Goal: Task Accomplishment & Management: Complete application form

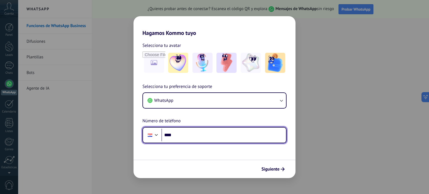
click at [239, 136] on input "****" at bounding box center [223, 135] width 124 height 13
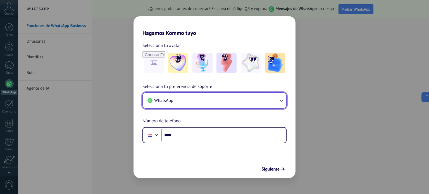
click at [195, 94] on button "WhatsApp" at bounding box center [214, 100] width 143 height 15
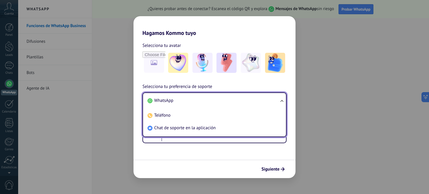
click at [198, 96] on li "WhatsApp" at bounding box center [213, 100] width 136 height 13
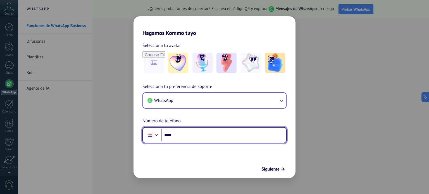
click at [190, 136] on input "****" at bounding box center [223, 135] width 124 height 13
paste input "**********"
click at [177, 134] on input "**********" at bounding box center [223, 135] width 124 height 13
click at [182, 134] on input "**********" at bounding box center [223, 135] width 124 height 13
type input "**********"
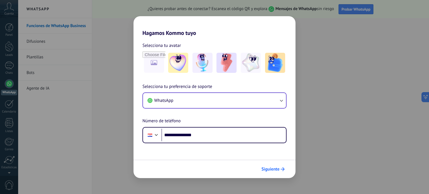
click at [284, 169] on icon "submit" at bounding box center [282, 169] width 4 height 4
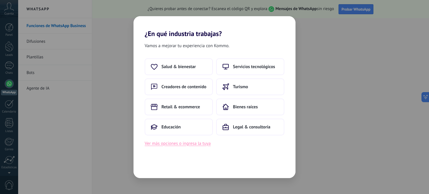
click at [192, 143] on button "Ver más opciones o ingresa la tuya" at bounding box center [178, 143] width 66 height 7
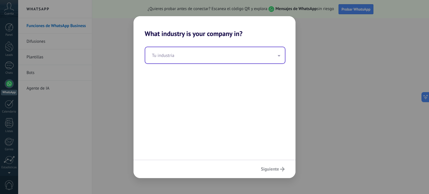
click at [202, 62] on input "text" at bounding box center [215, 55] width 140 height 16
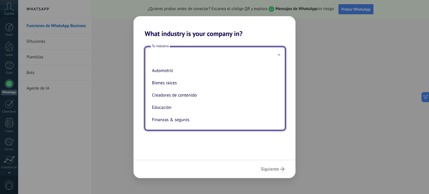
click at [181, 56] on input "text" at bounding box center [215, 55] width 140 height 16
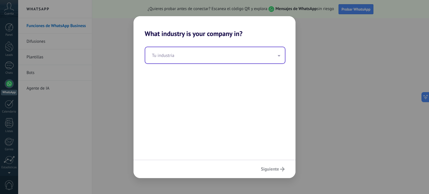
click at [183, 60] on input "text" at bounding box center [215, 55] width 140 height 16
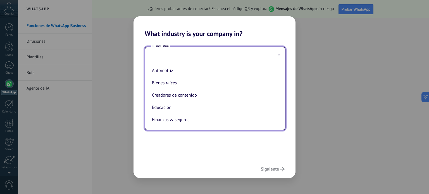
click at [273, 152] on div "Tu industria Automotriz Bienes raíces Creadores de contenido Educación Finanzas…" at bounding box center [214, 99] width 162 height 122
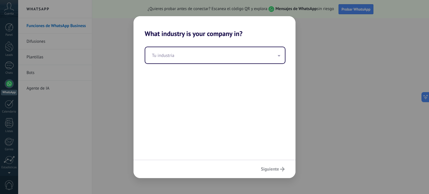
click at [98, 69] on div "What industry is your company in? Tu industria Siguiente" at bounding box center [214, 97] width 429 height 194
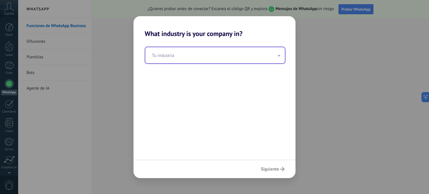
click at [263, 57] on input "text" at bounding box center [215, 55] width 140 height 16
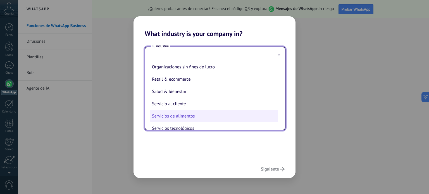
scroll to position [112, 0]
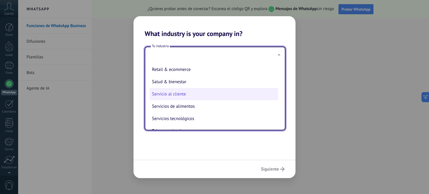
click at [197, 94] on li "Servicio al cliente" at bounding box center [214, 94] width 128 height 12
type input "**********"
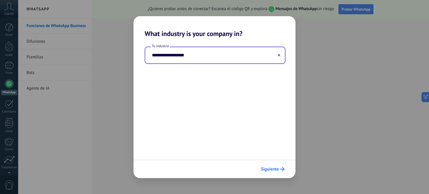
click at [271, 170] on span "Siguiente" at bounding box center [270, 169] width 18 height 4
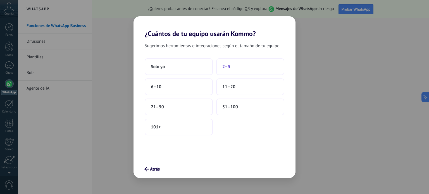
click at [245, 63] on button "2–5" at bounding box center [250, 66] width 68 height 17
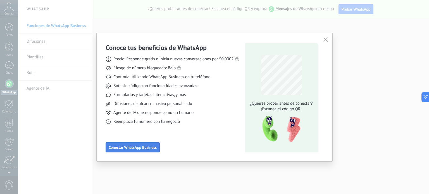
click at [134, 144] on button "Conectar WhatsApp Business" at bounding box center [132, 147] width 54 height 10
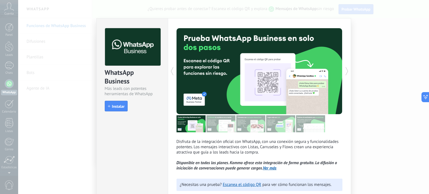
scroll to position [0, 0]
click at [410, 66] on div "WhatsApp Business Más leads con potentes herramientas de WhatsApp install Insta…" at bounding box center [223, 97] width 410 height 194
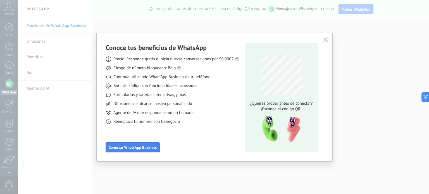
click at [131, 150] on button "Conectar WhatsApp Business" at bounding box center [132, 147] width 54 height 10
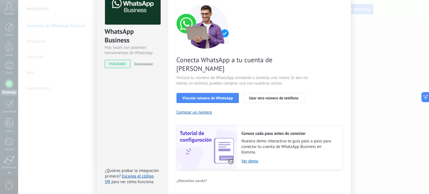
scroll to position [54, 0]
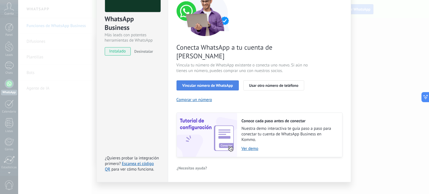
click at [217, 80] on button "Vincular número de WhatsApp" at bounding box center [207, 85] width 62 height 10
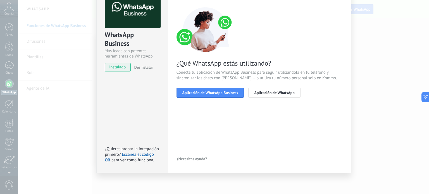
scroll to position [37, 0]
click at [225, 94] on span "Aplicación de WhatsApp Business" at bounding box center [210, 93] width 56 height 4
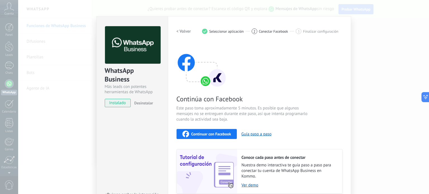
scroll to position [0, 0]
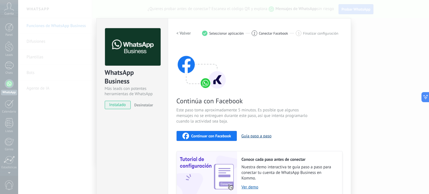
click at [250, 138] on button "Guía paso a paso" at bounding box center [256, 135] width 30 height 5
click at [177, 33] on h2 "< Volver" at bounding box center [183, 33] width 15 height 5
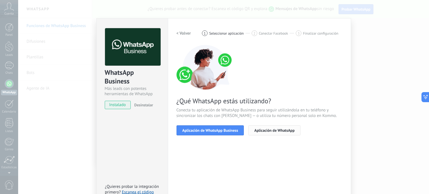
click at [254, 132] on span "Aplicación de WhatsApp" at bounding box center [274, 130] width 40 height 4
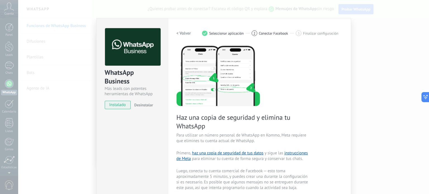
drag, startPoint x: 179, startPoint y: 33, endPoint x: 181, endPoint y: 37, distance: 3.8
click at [179, 33] on h2 "< Volver" at bounding box center [183, 33] width 15 height 5
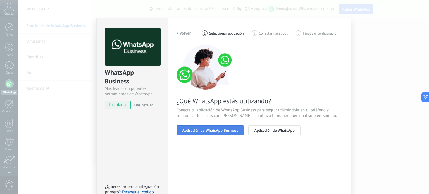
click at [217, 127] on button "Aplicación de WhatsApp Business" at bounding box center [210, 130] width 68 height 10
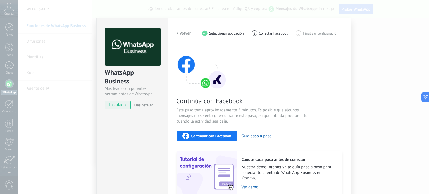
scroll to position [47, 0]
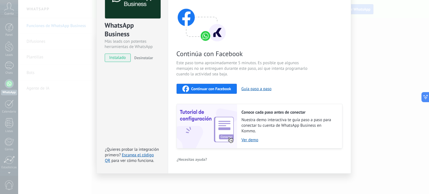
click at [205, 87] on span "Continuar con Facebook" at bounding box center [211, 89] width 40 height 4
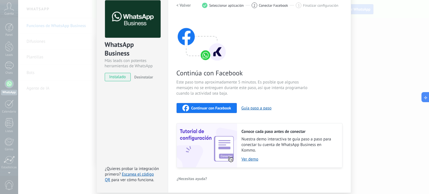
scroll to position [0, 0]
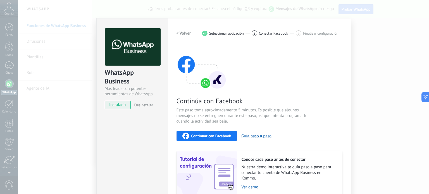
click at [355, 44] on div "WhatsApp Business Más leads con potentes herramientas de WhatsApp instalado Des…" at bounding box center [223, 97] width 410 height 194
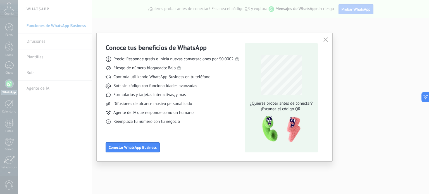
click at [326, 39] on use "button" at bounding box center [325, 40] width 4 height 4
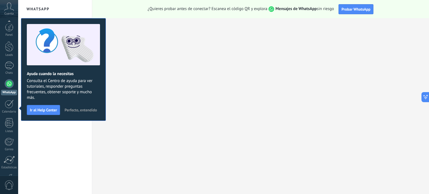
scroll to position [38, 0]
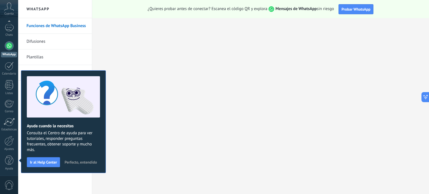
click at [85, 162] on span "Perfecto, entendido" at bounding box center [80, 162] width 32 height 4
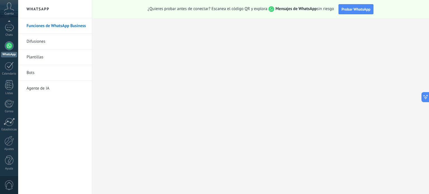
scroll to position [0, 0]
click at [5, 85] on div at bounding box center [9, 83] width 9 height 9
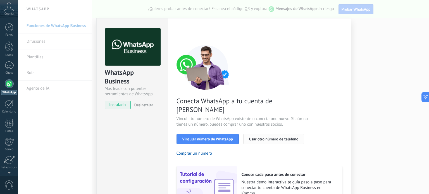
click at [249, 137] on span "Usar otro número de teléfono" at bounding box center [273, 139] width 49 height 4
click at [210, 137] on span "Vincular número de WhatsApp" at bounding box center [207, 139] width 51 height 4
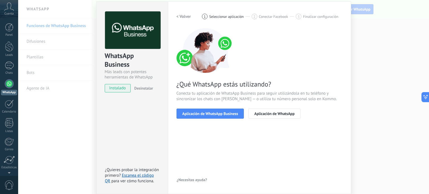
scroll to position [37, 0]
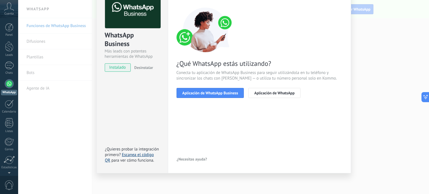
click at [145, 157] on link "Escanea el código QR" at bounding box center [129, 157] width 49 height 11
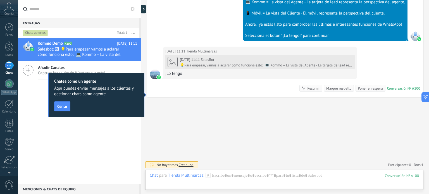
scroll to position [251, 0]
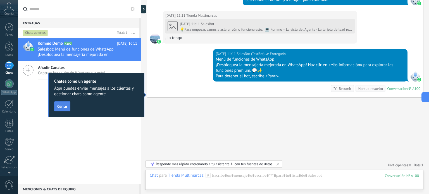
click at [63, 109] on button "Cerrar" at bounding box center [62, 106] width 16 height 10
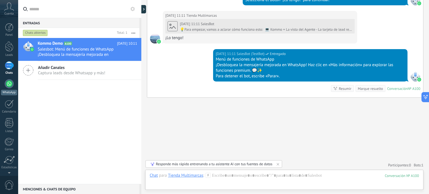
click at [6, 86] on div at bounding box center [9, 83] width 9 height 9
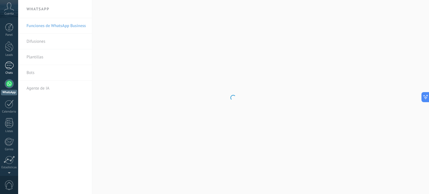
click at [9, 65] on div "1" at bounding box center [9, 65] width 9 height 8
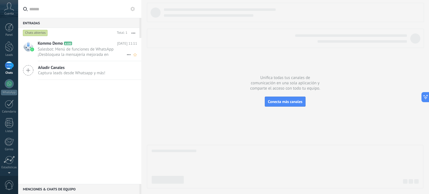
click at [87, 52] on span "Salesbot: Menú de funciones de WhatsApp ¡Desbloquea la mensajería mejorada en W…" at bounding box center [82, 52] width 89 height 11
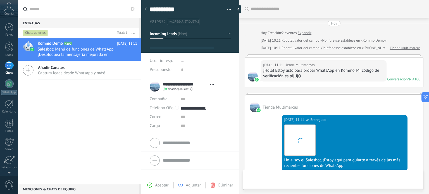
scroll to position [265, 0]
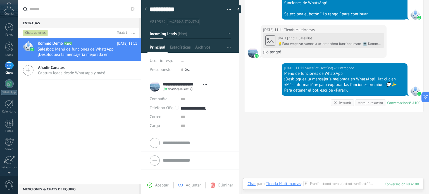
click at [145, 8] on icon at bounding box center [145, 8] width 2 height 3
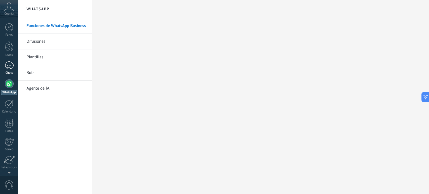
click at [3, 64] on link "1 Chats" at bounding box center [9, 67] width 18 height 13
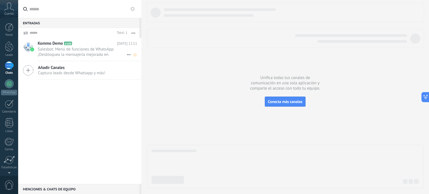
click at [71, 51] on span "Salesbot: Menú de funciones de WhatsApp ¡Desbloquea la mensajería mejorada en W…" at bounding box center [82, 52] width 89 height 11
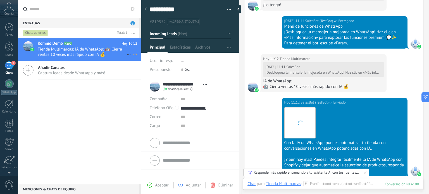
scroll to position [397, 0]
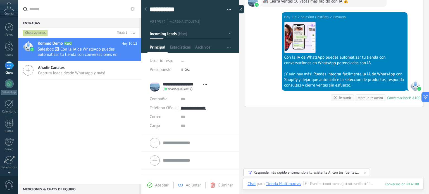
click at [238, 9] on div at bounding box center [239, 9] width 8 height 8
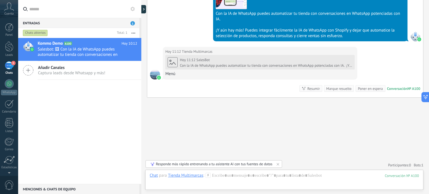
scroll to position [450, 0]
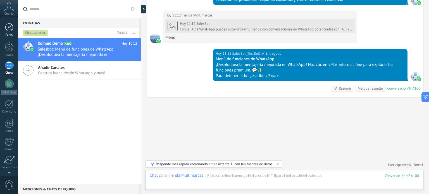
click at [9, 28] on div at bounding box center [9, 27] width 8 height 8
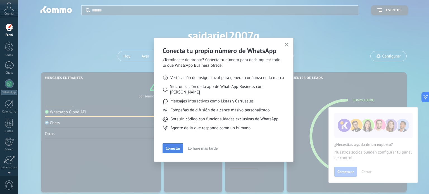
click at [173, 146] on span "Conectar" at bounding box center [172, 148] width 15 height 4
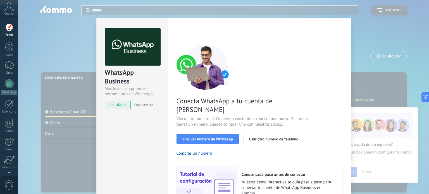
click at [120, 105] on span "instalado" at bounding box center [117, 105] width 25 height 8
click at [212, 137] on span "Vincular número de WhatsApp" at bounding box center [207, 139] width 51 height 4
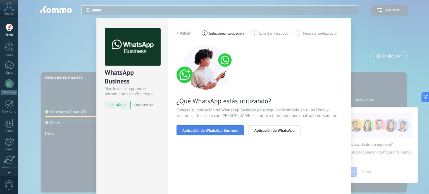
click at [232, 129] on span "Aplicación de WhatsApp Business" at bounding box center [210, 130] width 56 height 4
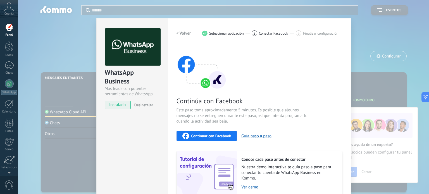
click at [207, 136] on span "Continuar con Facebook" at bounding box center [211, 136] width 40 height 4
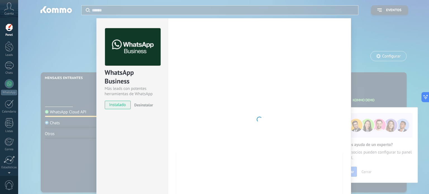
click at [303, 86] on div at bounding box center [259, 119] width 166 height 182
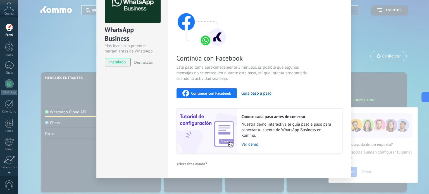
scroll to position [47, 0]
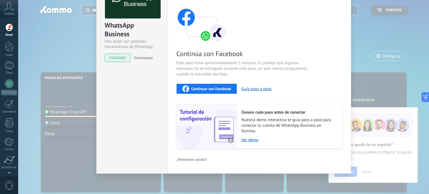
click at [363, 58] on div "WhatsApp Business Más leads con potentes herramientas de WhatsApp instalado Des…" at bounding box center [223, 97] width 410 height 194
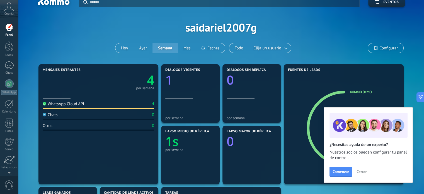
scroll to position [0, 0]
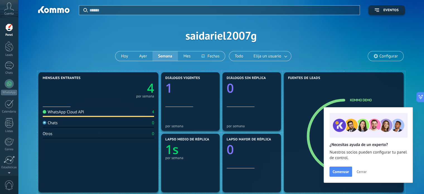
drag, startPoint x: 84, startPoint y: 104, endPoint x: 82, endPoint y: 71, distance: 33.0
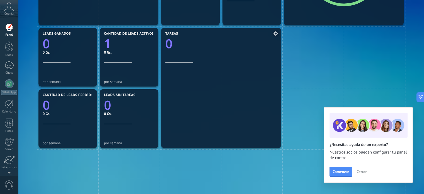
scroll to position [140, 0]
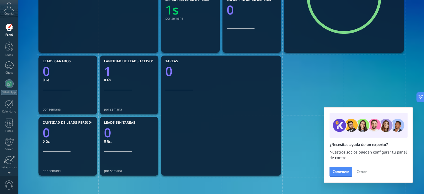
click at [364, 172] on span "Cerrar" at bounding box center [362, 172] width 10 height 4
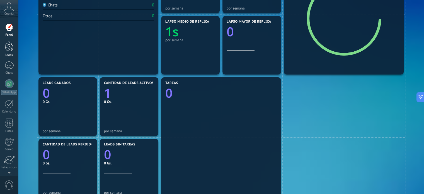
scroll to position [84, 0]
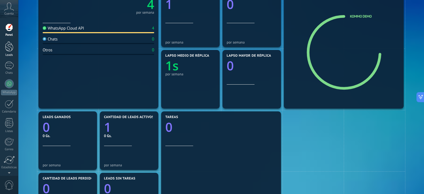
click at [13, 41] on div at bounding box center [9, 46] width 8 height 10
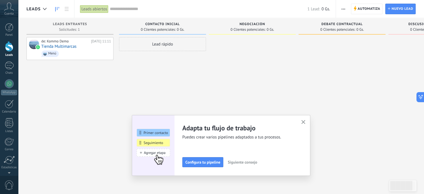
click at [305, 123] on use "button" at bounding box center [304, 122] width 4 height 4
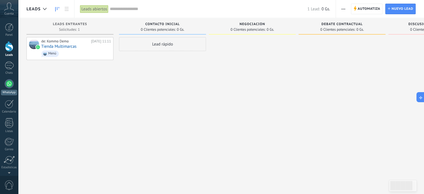
click at [8, 88] on div at bounding box center [9, 83] width 9 height 9
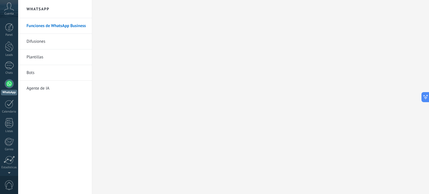
click at [54, 45] on link "Difusiones" at bounding box center [57, 42] width 60 height 16
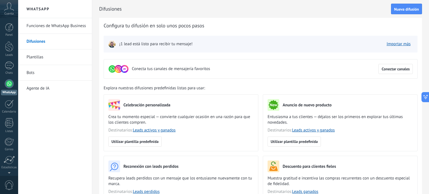
click at [59, 62] on link "Plantillas" at bounding box center [57, 57] width 60 height 16
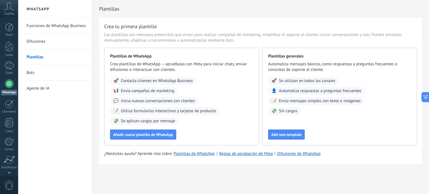
click at [10, 3] on icon at bounding box center [9, 7] width 10 height 8
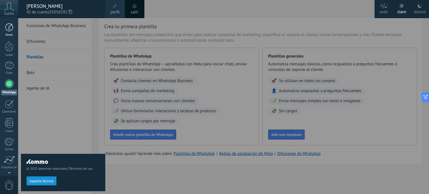
click at [10, 30] on div at bounding box center [9, 27] width 8 height 8
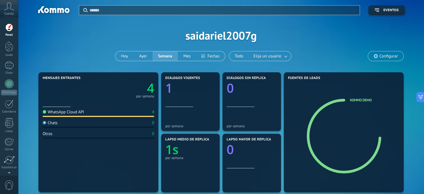
scroll to position [56, 0]
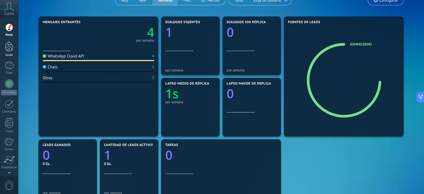
click at [9, 46] on div at bounding box center [9, 46] width 8 height 10
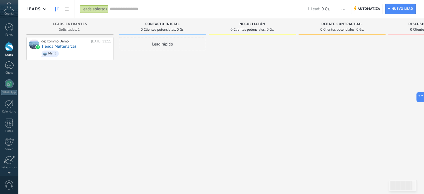
click at [154, 45] on div "Lead rápido" at bounding box center [162, 44] width 87 height 14
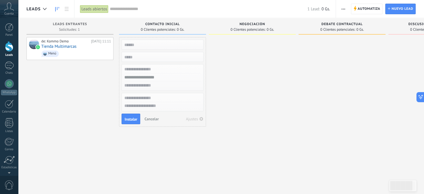
click at [136, 54] on input "numeric" at bounding box center [161, 57] width 81 height 8
click at [100, 85] on div "de: Kommo Demo [DATE] 11:11 Tienda Multimarcas Menú" at bounding box center [70, 97] width 87 height 121
click at [152, 114] on div "Instalar Cancelar Ajustes" at bounding box center [163, 119] width 82 height 11
click at [154, 118] on span "Cancelar" at bounding box center [152, 118] width 14 height 5
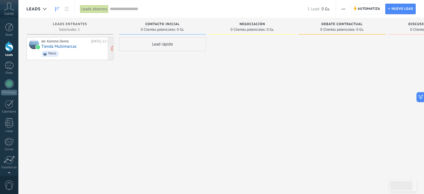
click at [63, 48] on link "Tienda Multimarcas" at bounding box center [58, 46] width 35 height 5
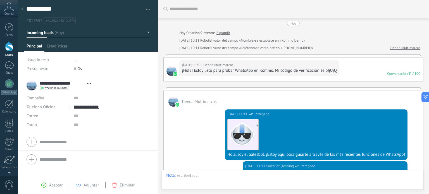
type textarea "**********"
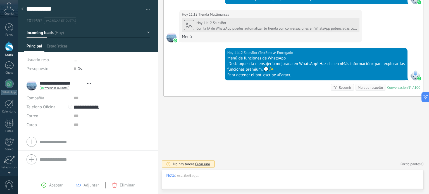
scroll to position [8, 0]
click at [239, 177] on div at bounding box center [292, 181] width 253 height 17
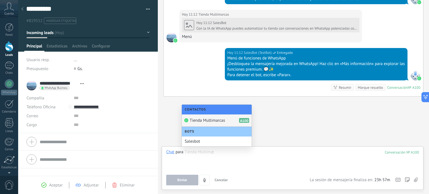
type input "*"
click at [210, 138] on div "Salesbot" at bounding box center [217, 141] width 70 height 10
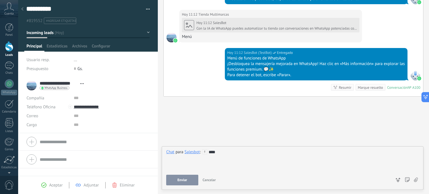
click at [176, 185] on button "Enviar" at bounding box center [182, 180] width 32 height 11
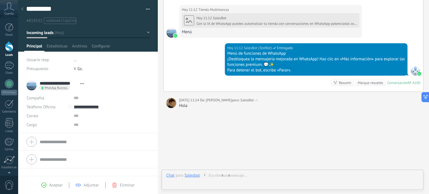
click at [343, 85] on div "Resumir" at bounding box center [344, 82] width 13 height 5
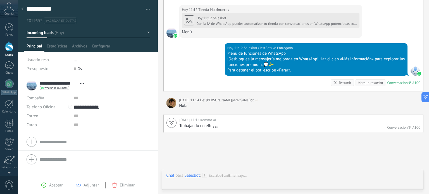
scroll to position [496, 0]
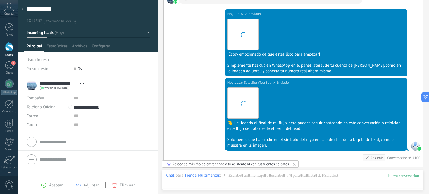
scroll to position [1035, 0]
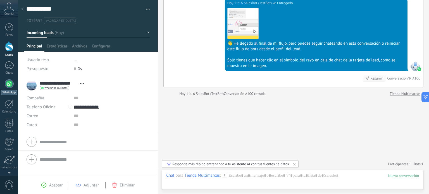
click at [10, 83] on div at bounding box center [9, 83] width 9 height 9
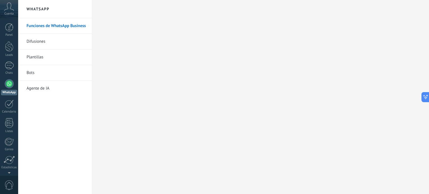
click at [49, 90] on link "Agente de IA" at bounding box center [57, 89] width 60 height 16
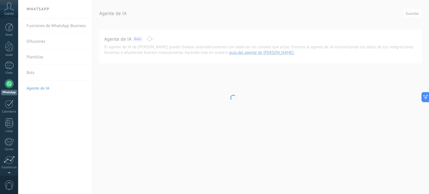
click at [13, 83] on div at bounding box center [9, 83] width 9 height 9
click at [7, 85] on div at bounding box center [9, 83] width 9 height 9
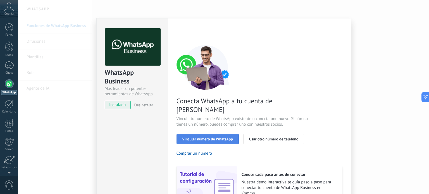
click at [215, 137] on span "Vincular número de WhatsApp" at bounding box center [207, 139] width 51 height 4
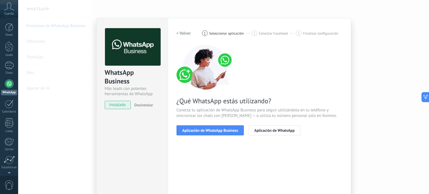
click at [215, 128] on span "Aplicación de WhatsApp Business" at bounding box center [210, 130] width 56 height 4
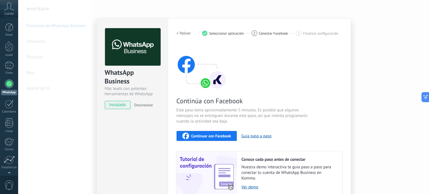
click at [227, 134] on span "Continuar con Facebook" at bounding box center [211, 136] width 40 height 4
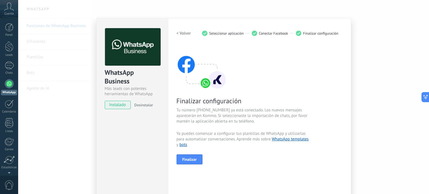
scroll to position [28, 0]
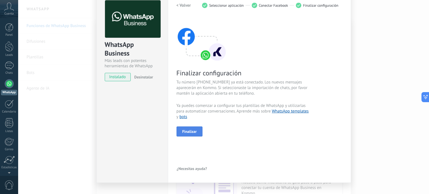
click at [193, 129] on span "Finalizar" at bounding box center [189, 131] width 15 height 4
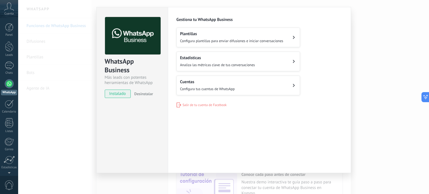
scroll to position [0, 0]
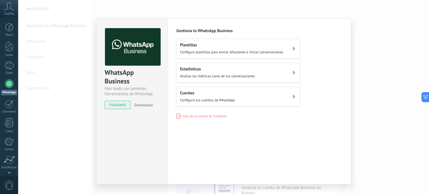
click at [241, 52] on span "Configura plantillas para enviar difusiones e iniciar conversaciones" at bounding box center [231, 52] width 103 height 5
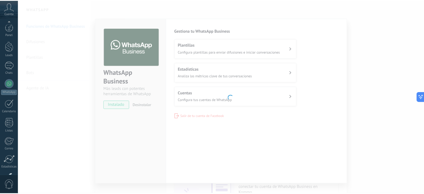
scroll to position [38, 0]
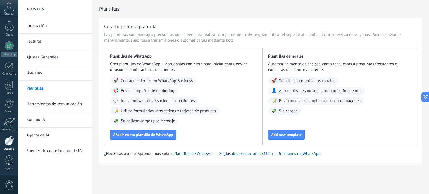
click at [51, 101] on link "Herramientas de comunicación" at bounding box center [57, 104] width 60 height 16
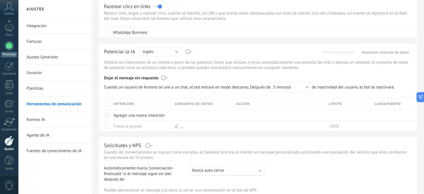
click at [14, 48] on link "WhatsApp" at bounding box center [9, 49] width 18 height 16
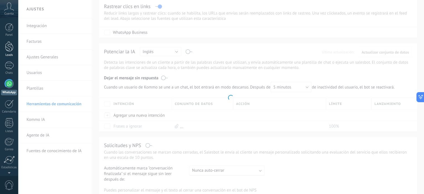
click at [12, 28] on div at bounding box center [9, 27] width 8 height 8
click at [5, 66] on div "1" at bounding box center [9, 65] width 9 height 8
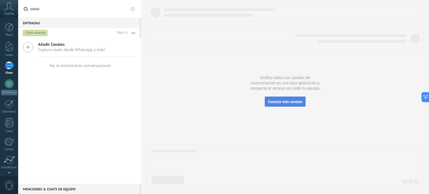
click at [277, 99] on span "Conecta más canales" at bounding box center [285, 101] width 34 height 5
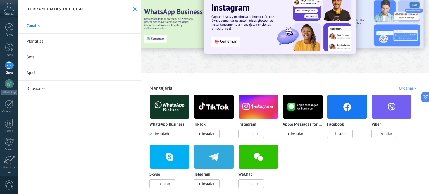
scroll to position [28, 0]
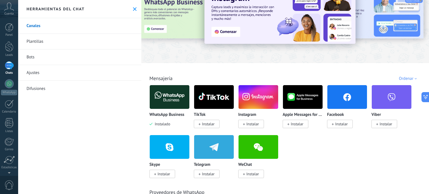
click at [72, 42] on link "Plantillas" at bounding box center [79, 42] width 123 height 16
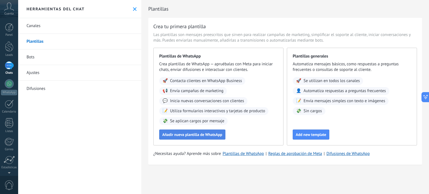
click at [199, 136] on span "Añadir nueva plantilla de WhatsApp" at bounding box center [192, 135] width 60 height 4
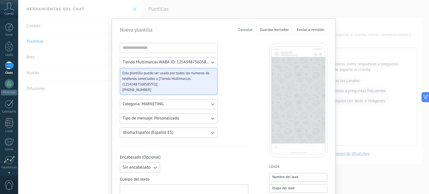
click at [182, 63] on span "Tienda Multimarcas WABA ID: 1254348756058591" at bounding box center [166, 62] width 87 height 6
click at [209, 77] on span "Esta plantilla puede ser usado por todos los números de teléfonos conectados a …" at bounding box center [166, 78] width 88 height 17
click at [189, 100] on button "Categoria: MARKETING" at bounding box center [169, 104] width 98 height 10
click at [189, 100] on li "UTILITY" at bounding box center [166, 103] width 101 height 9
click at [189, 103] on button "Categoria: UTILITY" at bounding box center [169, 104] width 98 height 10
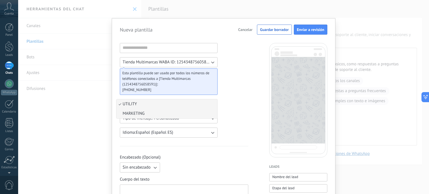
click at [170, 114] on li "MARKETING" at bounding box center [166, 113] width 101 height 9
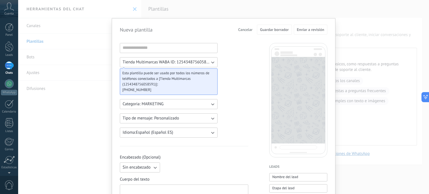
click at [176, 119] on span "Tipo de mensaje: Personalizado" at bounding box center [151, 119] width 56 height 6
click at [166, 117] on li "Personalizado" at bounding box center [166, 118] width 101 height 9
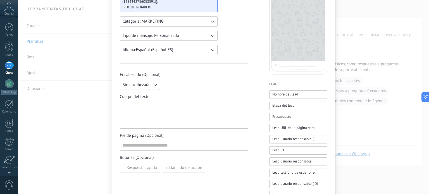
scroll to position [84, 0]
click at [151, 79] on button "Sin encabezado" at bounding box center [140, 84] width 40 height 10
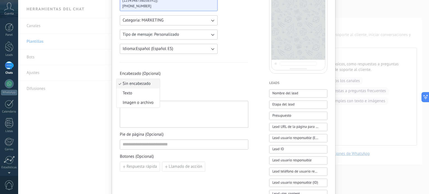
click at [154, 80] on li "Sin encabezado" at bounding box center [137, 83] width 43 height 9
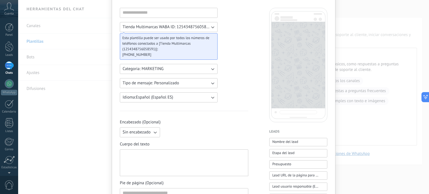
scroll to position [56, 0]
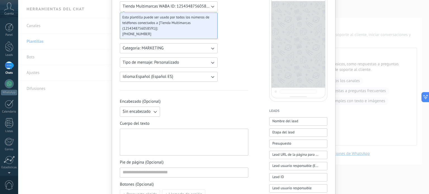
click at [194, 140] on div at bounding box center [184, 142] width 123 height 22
click at [285, 120] on span "Nombre del lead" at bounding box center [285, 121] width 26 height 6
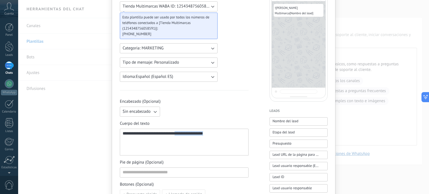
drag, startPoint x: 226, startPoint y: 134, endPoint x: 187, endPoint y: 133, distance: 38.8
click at [186, 133] on div "**********" at bounding box center [184, 142] width 123 height 22
click at [214, 133] on div "**********" at bounding box center [184, 142] width 123 height 22
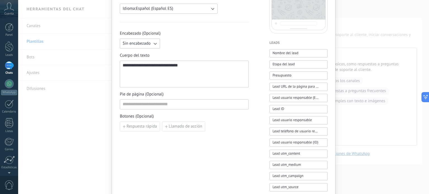
scroll to position [112, 0]
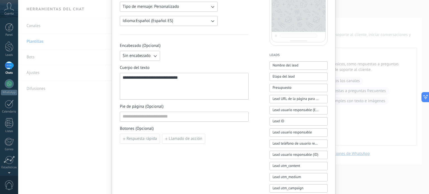
click at [147, 137] on span "Respuesta rápida" at bounding box center [141, 139] width 30 height 4
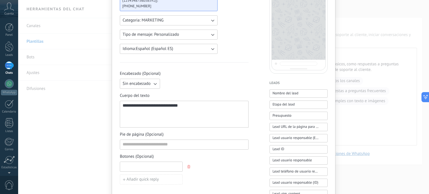
click at [146, 165] on input at bounding box center [151, 166] width 62 height 9
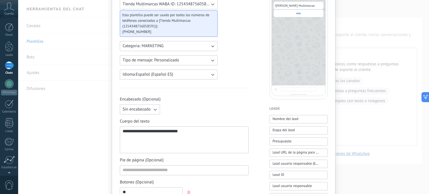
type input "***"
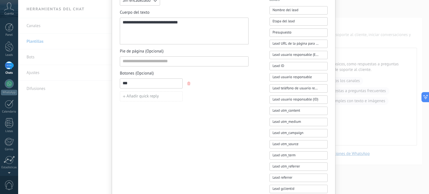
scroll to position [170, 0]
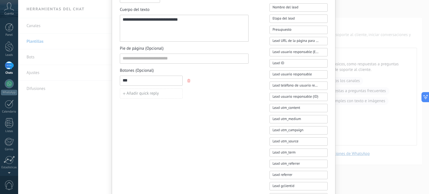
drag, startPoint x: 133, startPoint y: 83, endPoint x: 119, endPoint y: 85, distance: 13.4
click at [120, 85] on div "***" at bounding box center [151, 81] width 63 height 10
click at [189, 78] on button "button" at bounding box center [189, 80] width 4 height 8
drag, startPoint x: 197, startPoint y: 97, endPoint x: 195, endPoint y: 100, distance: 3.6
click at [196, 98] on div "**********" at bounding box center [184, 61] width 129 height 377
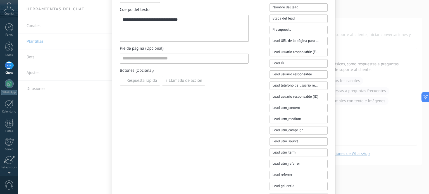
scroll to position [2, 0]
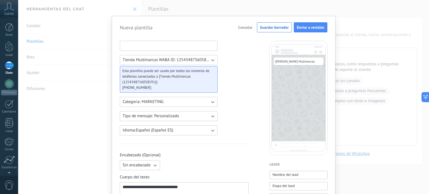
click at [162, 44] on input at bounding box center [168, 45] width 97 height 9
click at [171, 59] on span "Tienda Multimarcas WABA ID: 1254348756058591" at bounding box center [166, 60] width 87 height 6
click at [174, 59] on span "Tienda Multimarcas WABA ID: 1254348756058591" at bounding box center [168, 60] width 90 height 6
click at [181, 114] on button "Tipo de mensaje: Personalizado" at bounding box center [169, 116] width 98 height 10
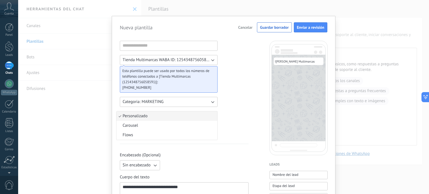
drag, startPoint x: 184, startPoint y: 113, endPoint x: 209, endPoint y: 112, distance: 24.8
click at [184, 112] on li "Personalizado" at bounding box center [166, 115] width 101 height 9
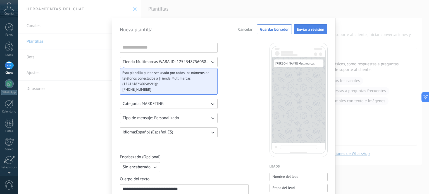
scroll to position [0, 0]
click at [315, 31] on span "Enviar a revisión" at bounding box center [310, 30] width 27 height 4
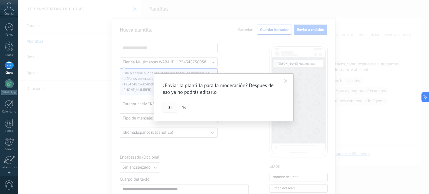
click at [167, 105] on button "Si" at bounding box center [169, 107] width 15 height 11
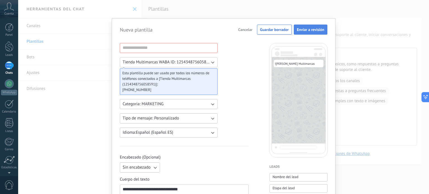
click at [303, 28] on span "Enviar a revisión" at bounding box center [310, 30] width 27 height 4
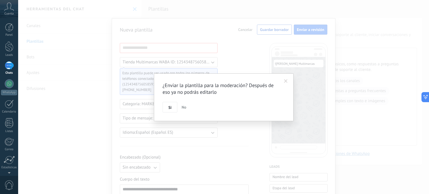
click at [283, 78] on span at bounding box center [285, 80] width 9 height 9
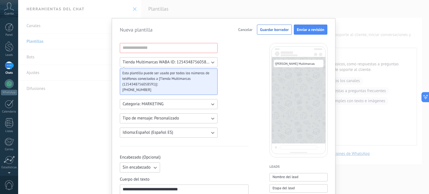
click at [285, 18] on div "**********" at bounding box center [223, 97] width 410 height 194
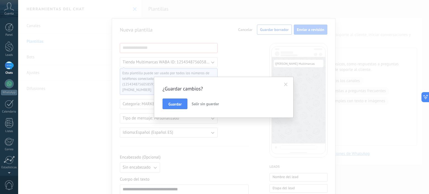
click at [200, 102] on span "Salir sin guardar" at bounding box center [204, 103] width 27 height 5
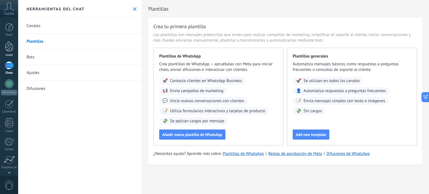
click at [13, 45] on div at bounding box center [9, 46] width 8 height 10
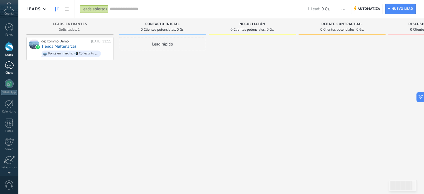
click at [14, 66] on link "1 Chats" at bounding box center [9, 67] width 18 height 13
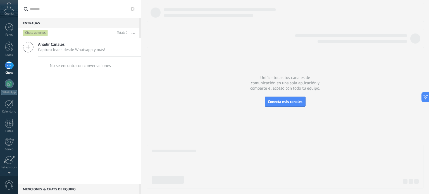
click at [47, 47] on span "Captura leads desde Whatsapp y más!" at bounding box center [71, 49] width 67 height 5
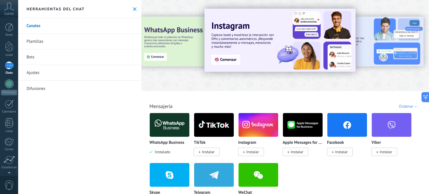
click at [133, 9] on icon at bounding box center [135, 9] width 4 height 4
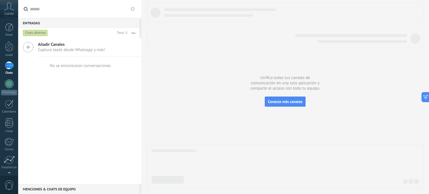
click at [34, 32] on div "Chats abiertos" at bounding box center [35, 33] width 25 height 7
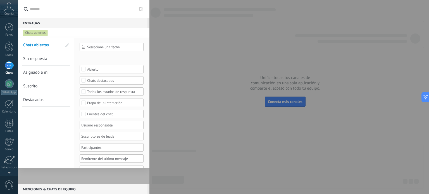
click at [230, 60] on div at bounding box center [214, 97] width 429 height 194
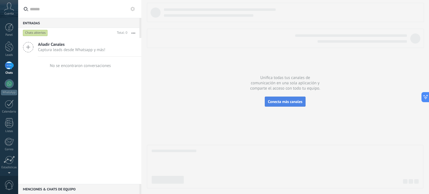
click at [300, 100] on span "Conecta más canales" at bounding box center [285, 101] width 34 height 5
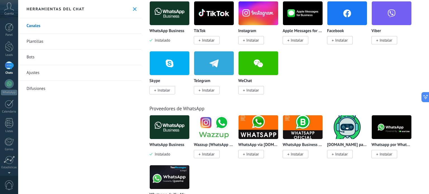
scroll to position [140, 0]
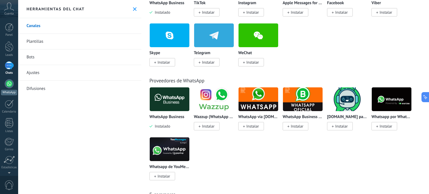
click at [7, 83] on div at bounding box center [9, 83] width 9 height 9
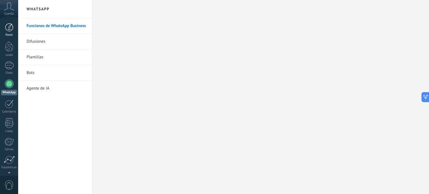
click at [11, 32] on link "Panel" at bounding box center [9, 30] width 18 height 14
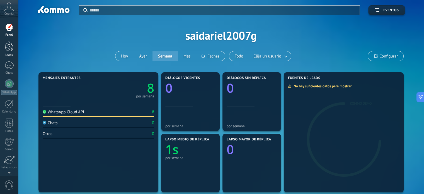
click at [6, 54] on div "Leads" at bounding box center [9, 55] width 16 height 4
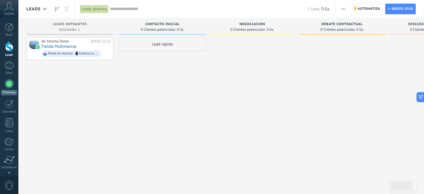
click at [11, 83] on div at bounding box center [9, 83] width 9 height 9
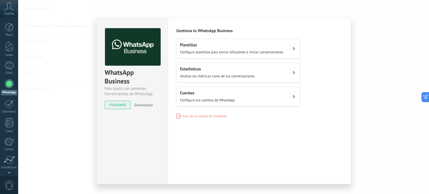
click at [223, 98] on span "Configura tus cuentas de WhatsApp" at bounding box center [207, 100] width 55 height 5
click at [230, 75] on span "Analiza las métricas clave de tus conversaciones" at bounding box center [217, 76] width 75 height 5
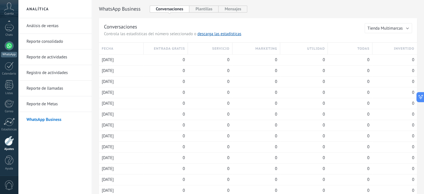
click at [11, 45] on div at bounding box center [9, 45] width 9 height 9
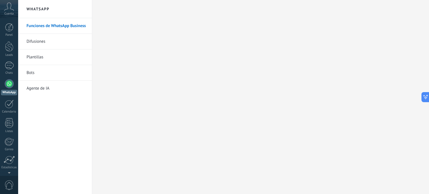
click at [10, 84] on div at bounding box center [9, 83] width 9 height 9
click at [66, 25] on link "Funciones de WhatsApp Business" at bounding box center [57, 26] width 60 height 16
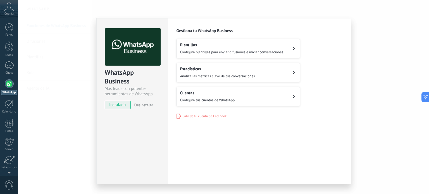
click at [190, 116] on span "Salir de tu cuenta de Facebook" at bounding box center [204, 116] width 44 height 4
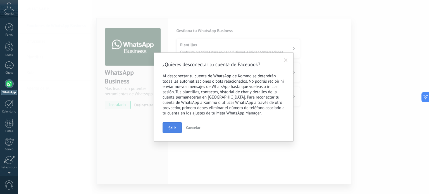
click at [171, 131] on button "Salir" at bounding box center [171, 127] width 19 height 11
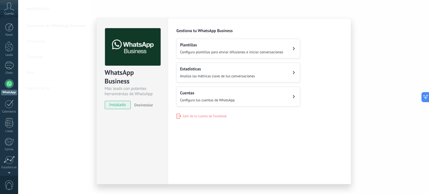
click at [193, 116] on span "Salir de tu cuenta de Facebook" at bounding box center [204, 116] width 44 height 4
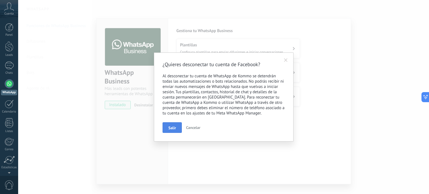
click at [173, 127] on span "Salir" at bounding box center [172, 128] width 8 height 4
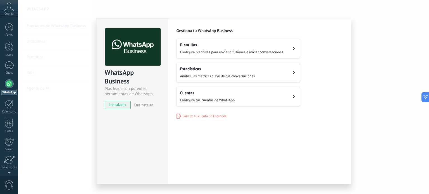
click at [191, 117] on span "Salir de tu cuenta de Facebook" at bounding box center [204, 116] width 44 height 4
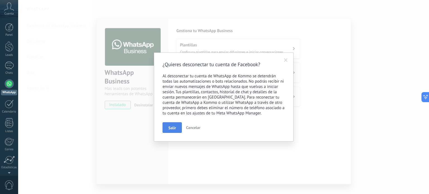
click at [175, 124] on button "Salir" at bounding box center [171, 127] width 19 height 11
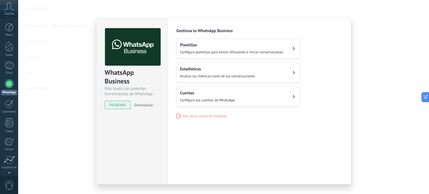
click at [191, 114] on span "Salir de tu cuenta de Facebook" at bounding box center [204, 116] width 44 height 4
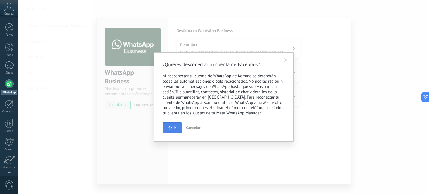
click at [173, 125] on button "Salir" at bounding box center [171, 127] width 19 height 11
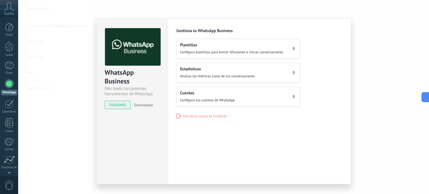
click at [187, 117] on span "Salir de tu cuenta de Facebook" at bounding box center [204, 116] width 44 height 4
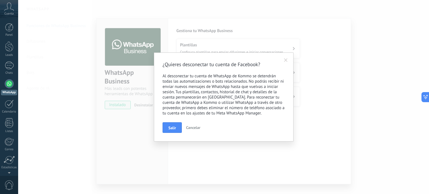
click at [173, 127] on span "Salir" at bounding box center [172, 128] width 8 height 4
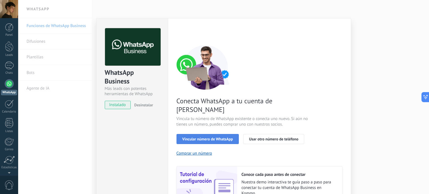
scroll to position [54, 0]
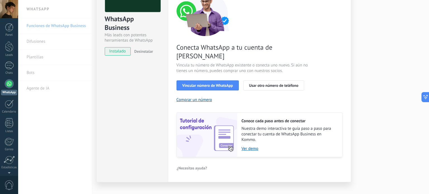
click at [369, 113] on div "WhatsApp Business Más leads con potentes herramientas de WhatsApp instalado Des…" at bounding box center [223, 97] width 410 height 194
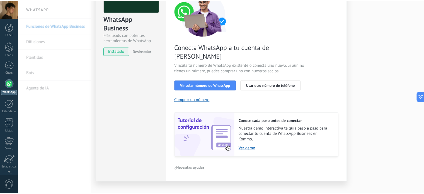
scroll to position [0, 0]
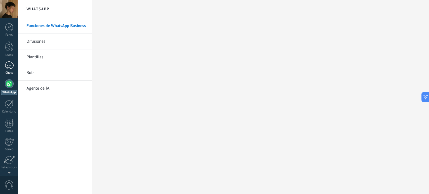
click at [7, 73] on div "Chats" at bounding box center [9, 73] width 16 height 4
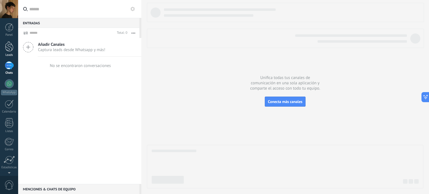
click at [13, 49] on div at bounding box center [9, 46] width 8 height 10
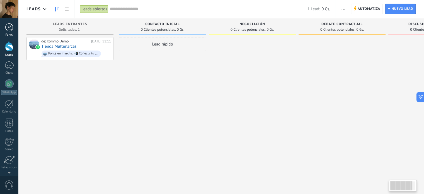
click at [9, 27] on div at bounding box center [9, 27] width 8 height 8
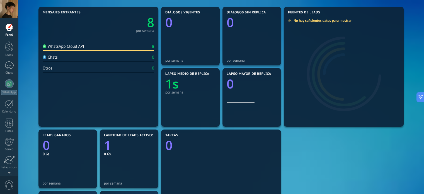
scroll to position [56, 0]
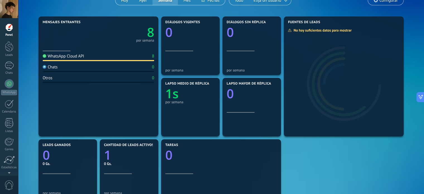
click at [143, 37] on icon "8" at bounding box center [127, 30] width 56 height 13
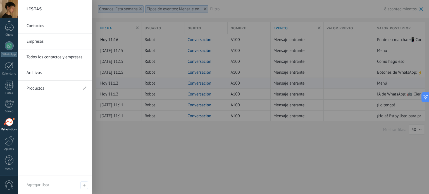
click at [9, 121] on div at bounding box center [9, 122] width 11 height 8
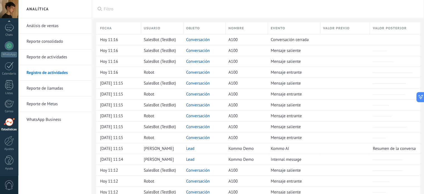
click at [3, 124] on link "Estadísticas" at bounding box center [9, 125] width 18 height 14
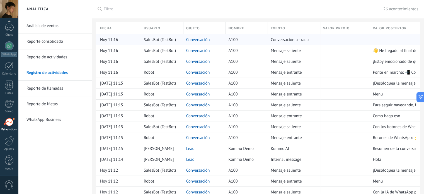
click at [308, 40] on span "Conversación cerrada" at bounding box center [290, 39] width 38 height 5
click at [336, 44] on div at bounding box center [344, 39] width 47 height 11
click at [199, 38] on link "Conversación" at bounding box center [198, 39] width 24 height 5
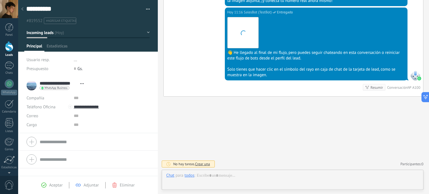
scroll to position [8, 0]
